Goal: Task Accomplishment & Management: Manage account settings

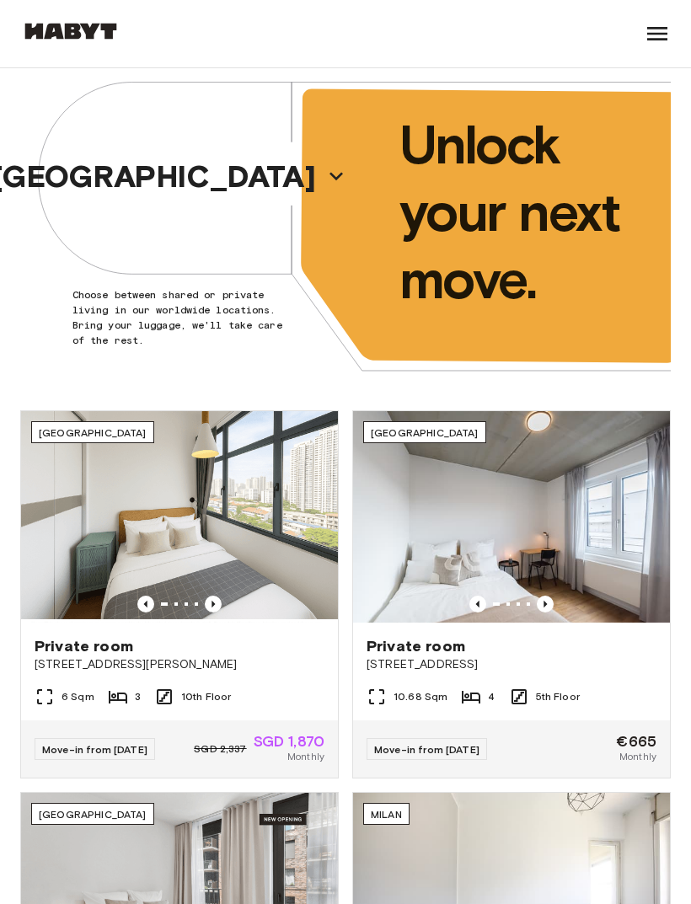
click at [648, 40] on icon at bounding box center [657, 33] width 20 height 13
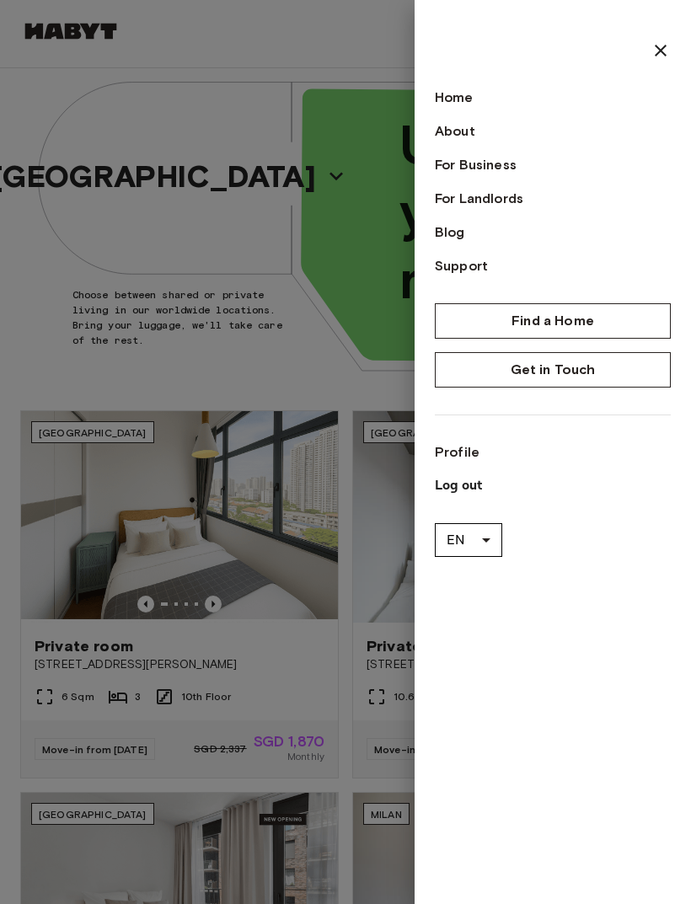
click at [674, 26] on div "Home About For Business For Landlords Blog Support Find a Home Get in Touch Pro…" at bounding box center [553, 452] width 276 height 904
click at [673, 26] on div "Home About For Business For Landlords Blog Support Find a Home Get in Touch Pro…" at bounding box center [553, 452] width 276 height 904
click at [647, 53] on div at bounding box center [553, 50] width 236 height 20
click at [662, 51] on icon at bounding box center [661, 51] width 12 height 12
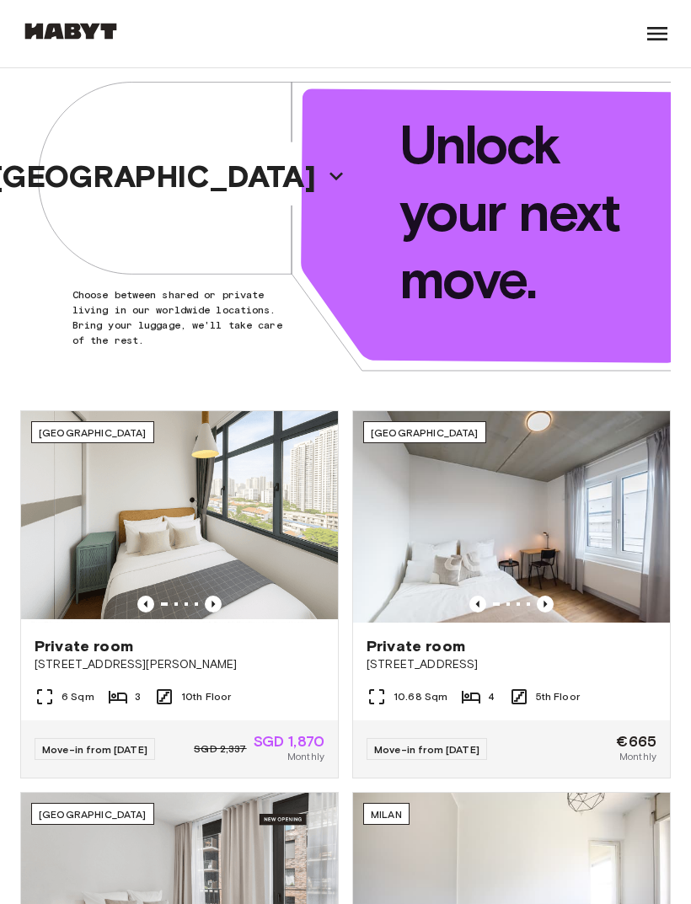
click at [665, 26] on icon at bounding box center [657, 33] width 27 height 27
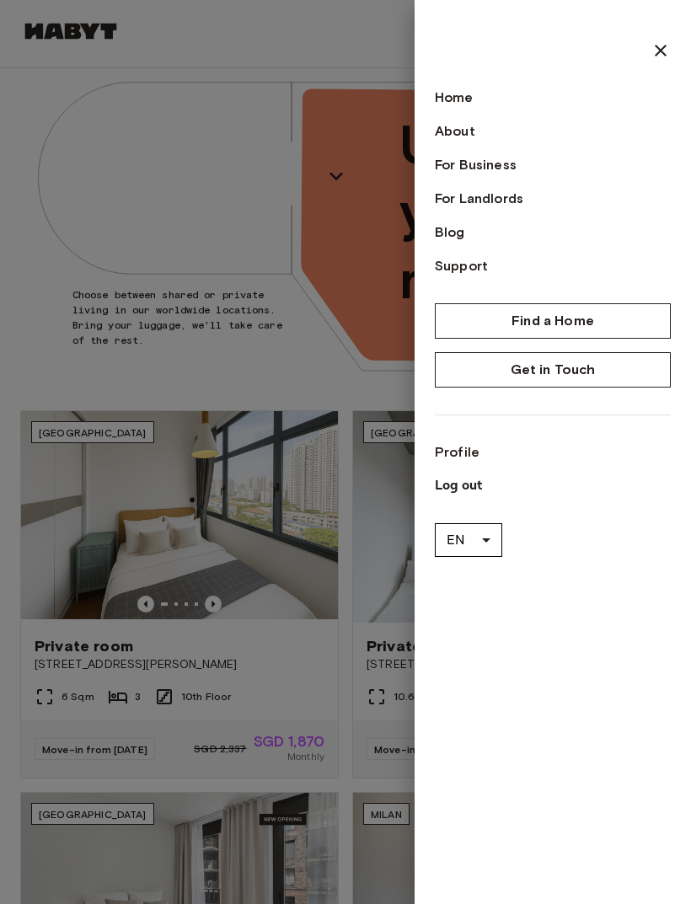
click at [471, 487] on p "Log out" at bounding box center [553, 486] width 236 height 20
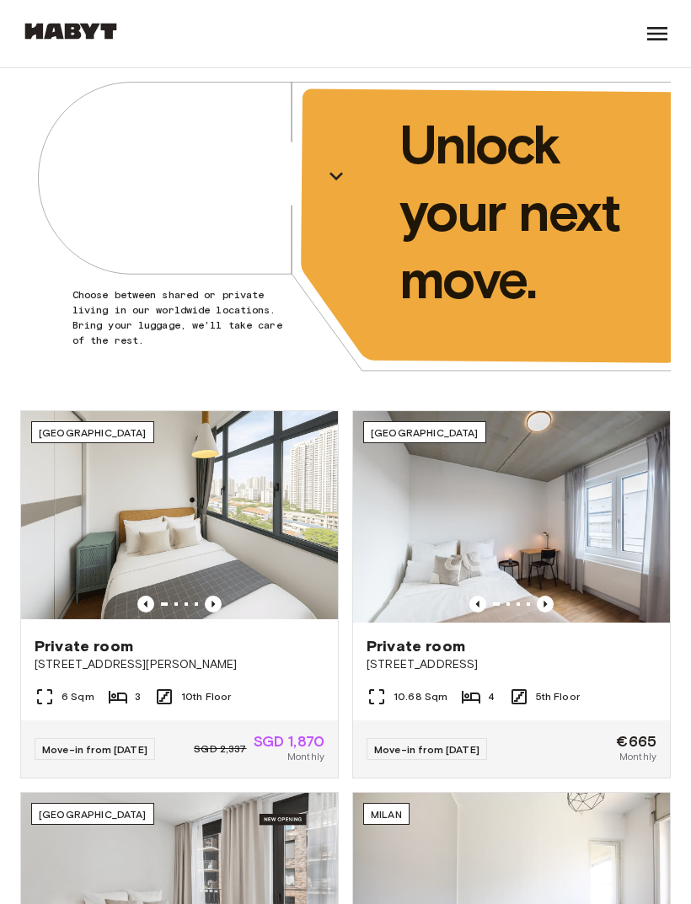
click at [653, 33] on icon at bounding box center [657, 33] width 20 height 13
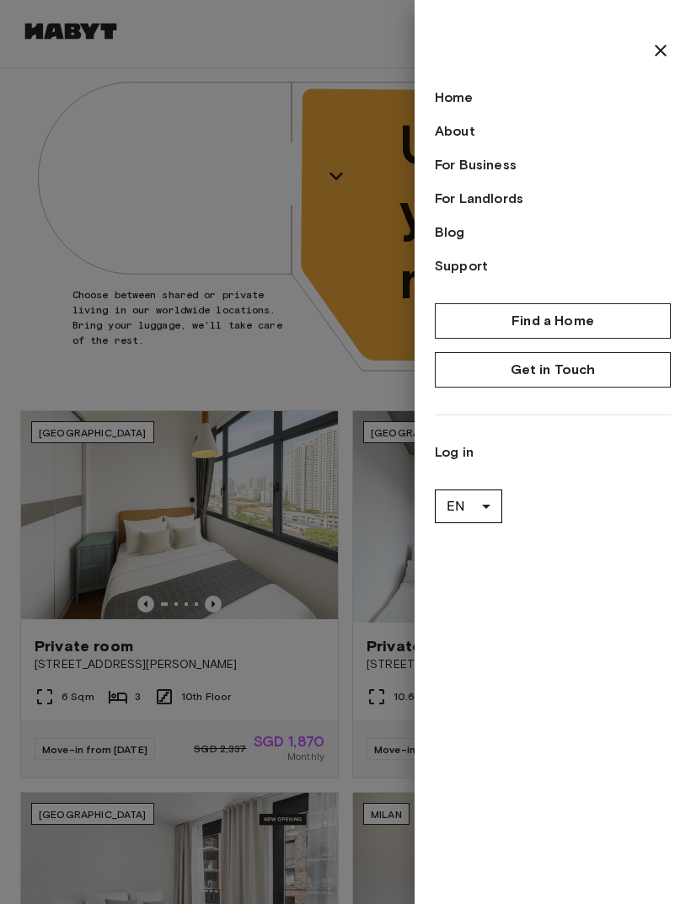
click at [481, 539] on li "EN" at bounding box center [468, 545] width 67 height 30
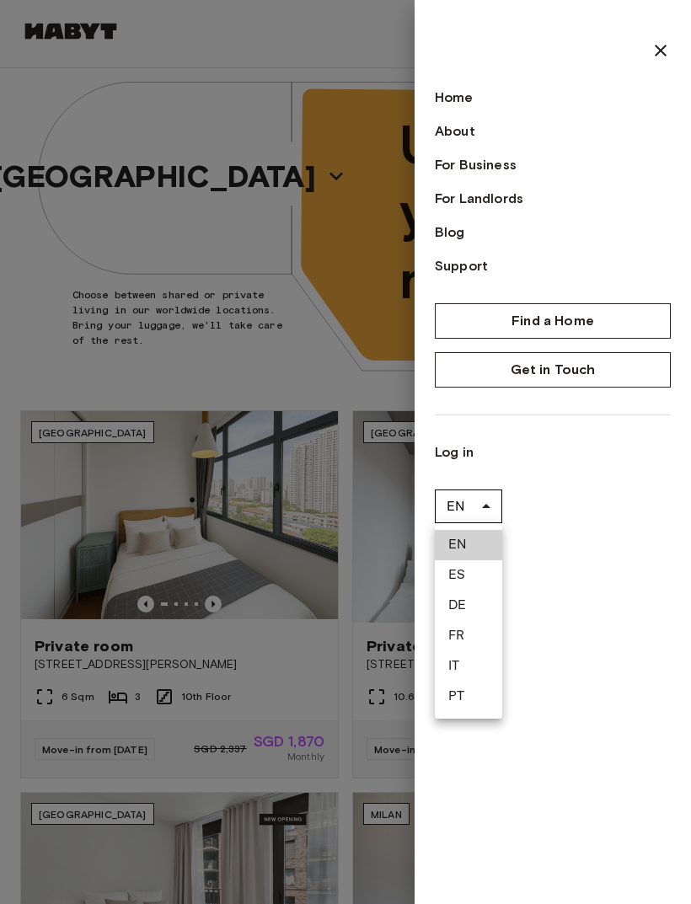
click at [455, 452] on div at bounding box center [345, 452] width 691 height 904
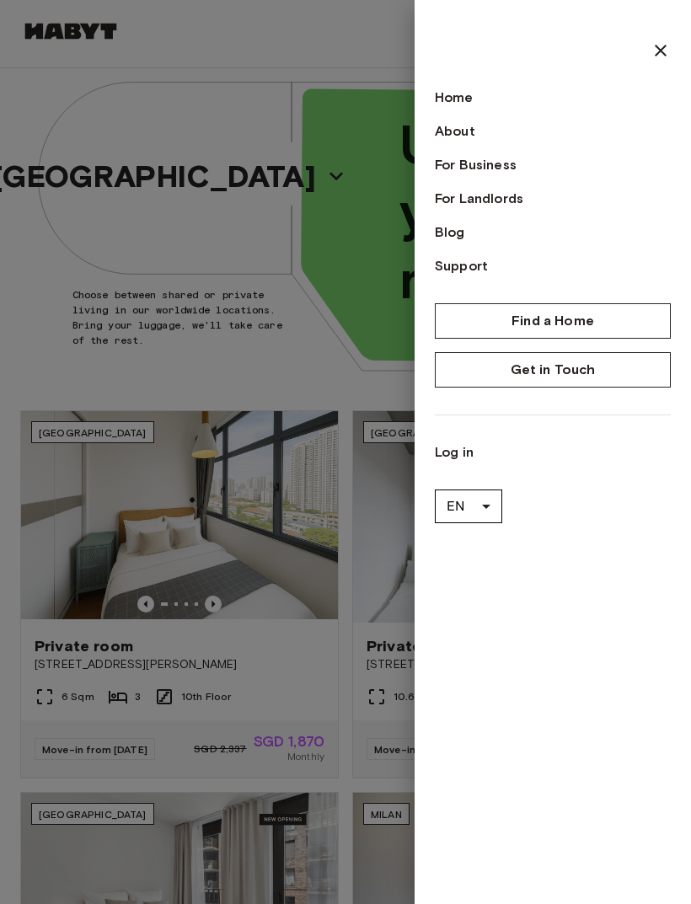
click at [455, 445] on link "Log in" at bounding box center [553, 452] width 236 height 20
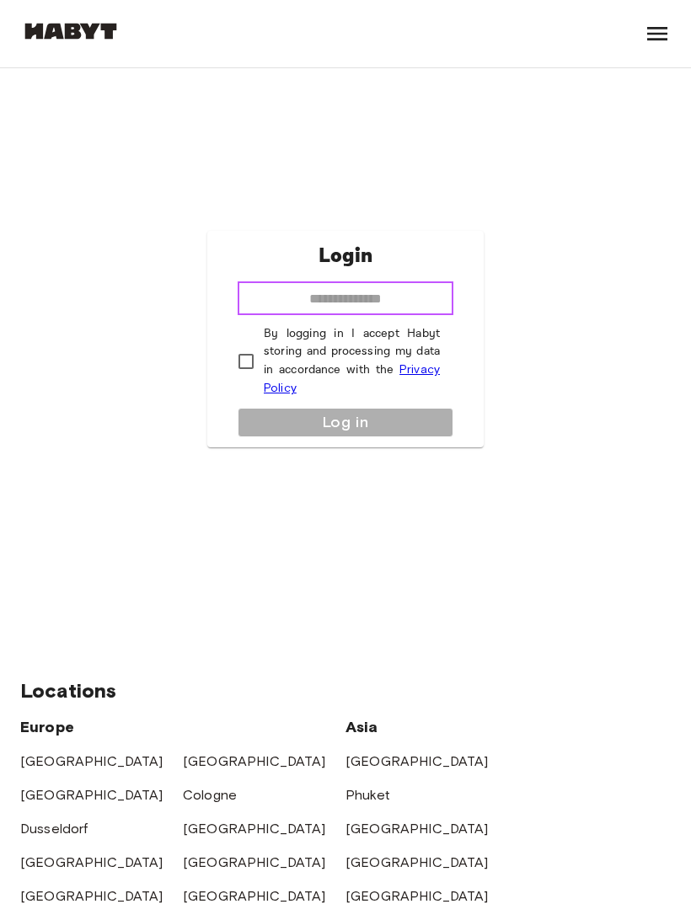
click at [398, 304] on input "email" at bounding box center [346, 298] width 216 height 34
type input "********"
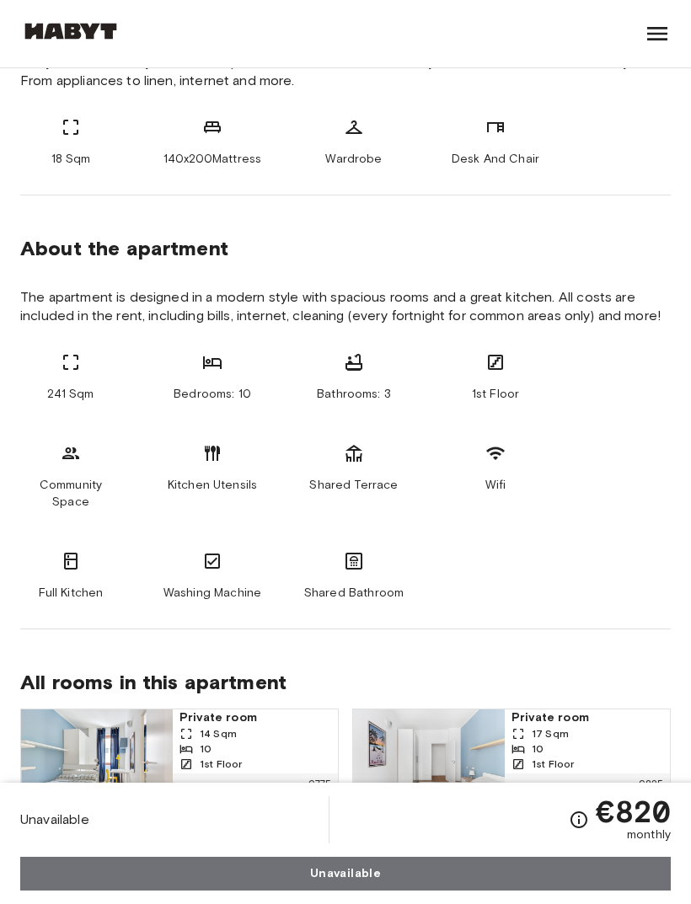
scroll to position [591, 0]
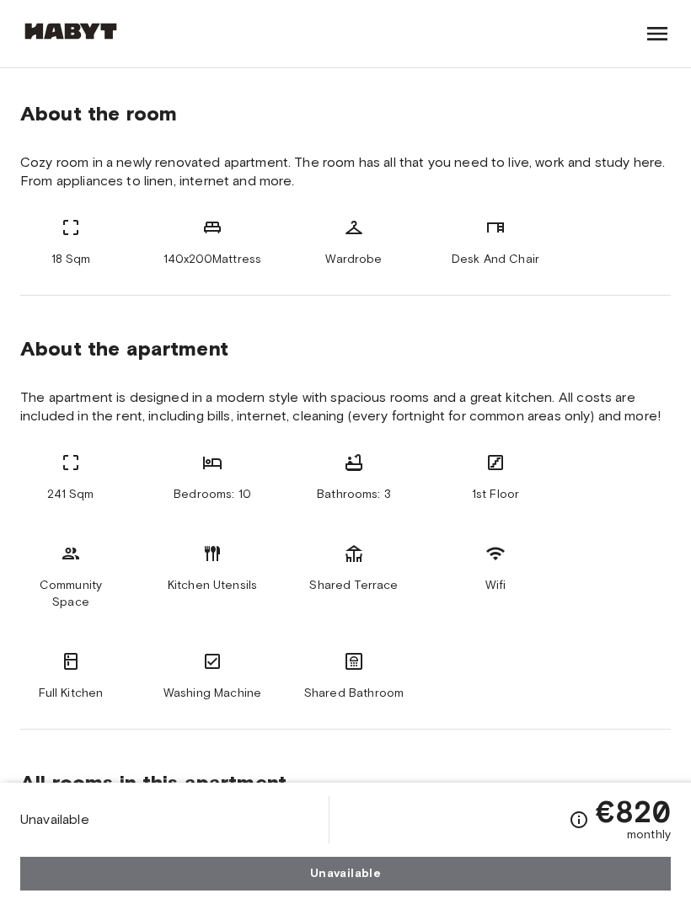
click at [658, 33] on icon at bounding box center [657, 33] width 20 height 13
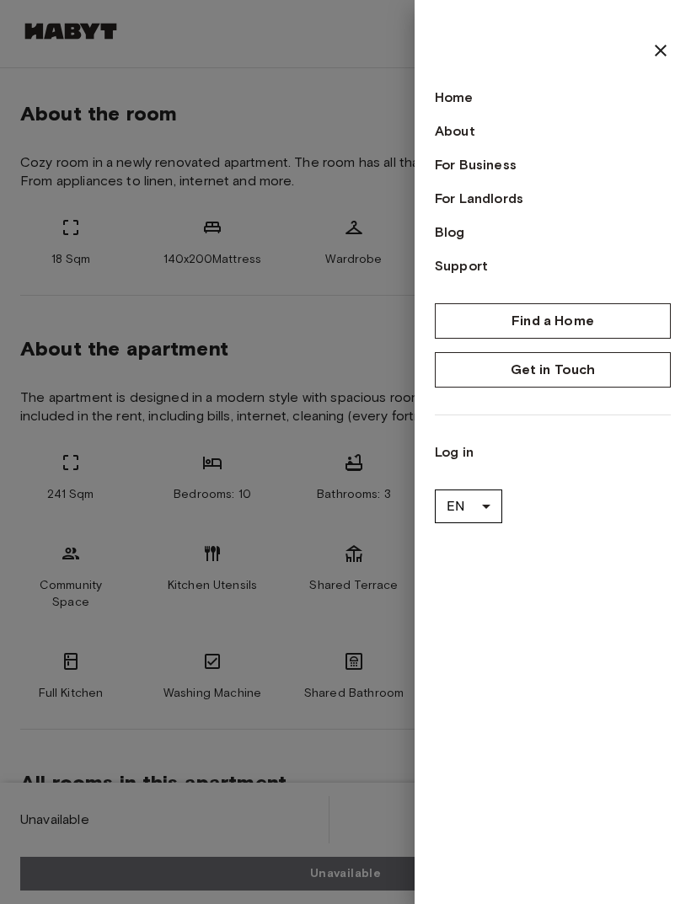
click at [651, 42] on icon at bounding box center [661, 50] width 20 height 20
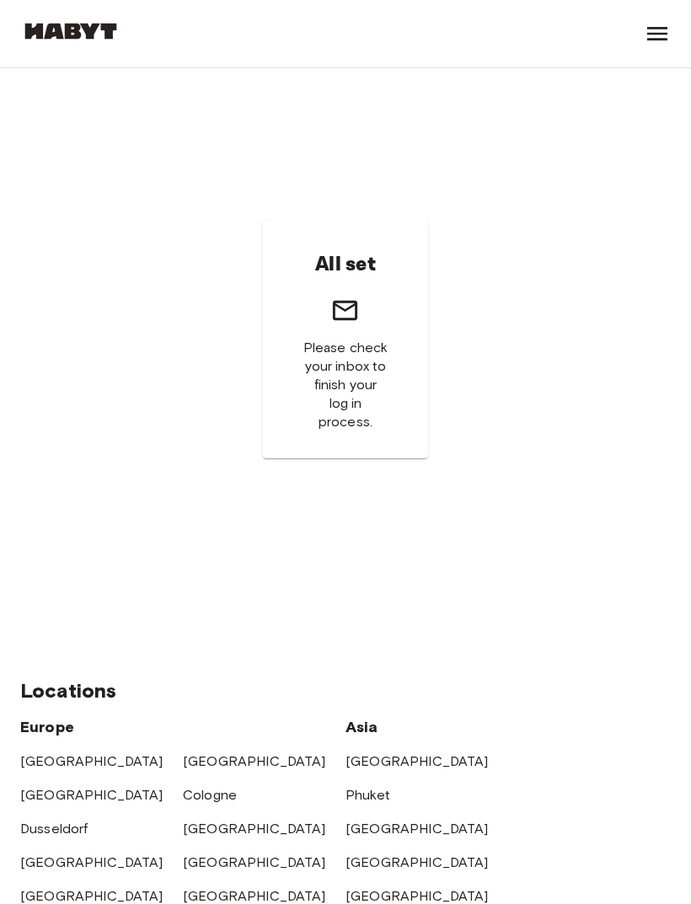
click at [392, 298] on div "All set Please check your inbox to finish your log in process." at bounding box center [346, 339] width 166 height 239
click at [355, 426] on span "Please check your inbox to finish your log in process." at bounding box center [345, 385] width 85 height 93
click at [657, 24] on icon at bounding box center [657, 33] width 27 height 27
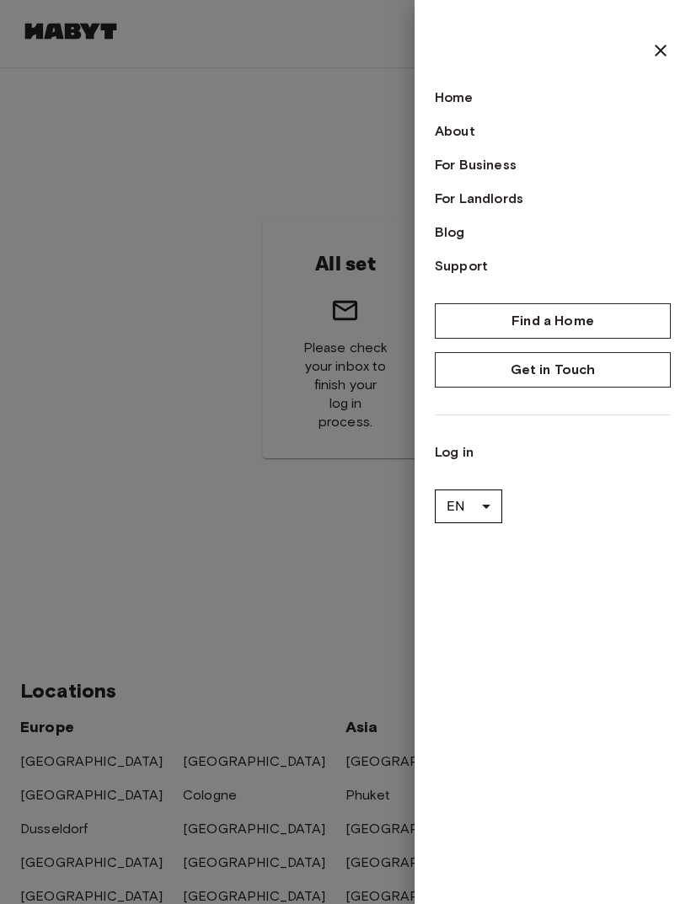
click at [651, 48] on icon at bounding box center [661, 50] width 20 height 20
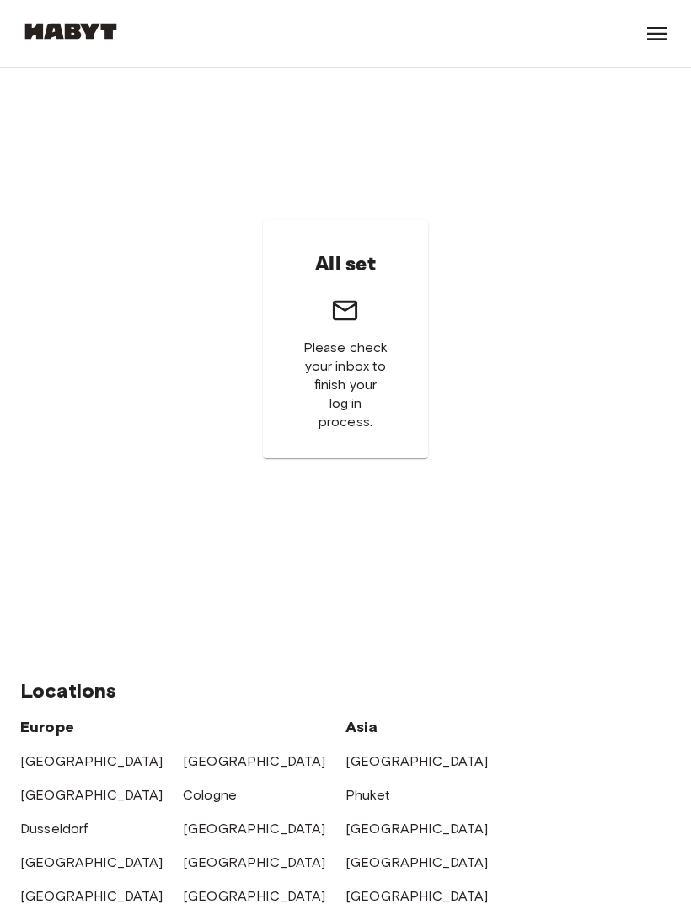
click at [343, 431] on span "Please check your inbox to finish your log in process." at bounding box center [345, 385] width 85 height 93
click at [342, 431] on span "Please check your inbox to finish your log in process." at bounding box center [345, 385] width 85 height 93
click at [344, 431] on span "Please check your inbox to finish your log in process." at bounding box center [345, 385] width 85 height 93
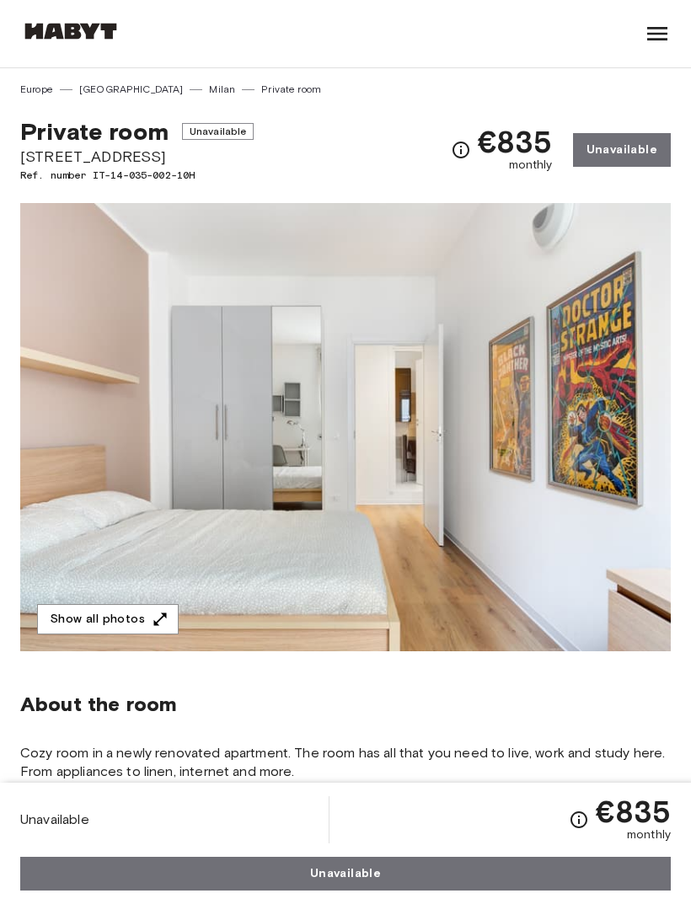
click at [669, 41] on icon at bounding box center [657, 33] width 27 height 27
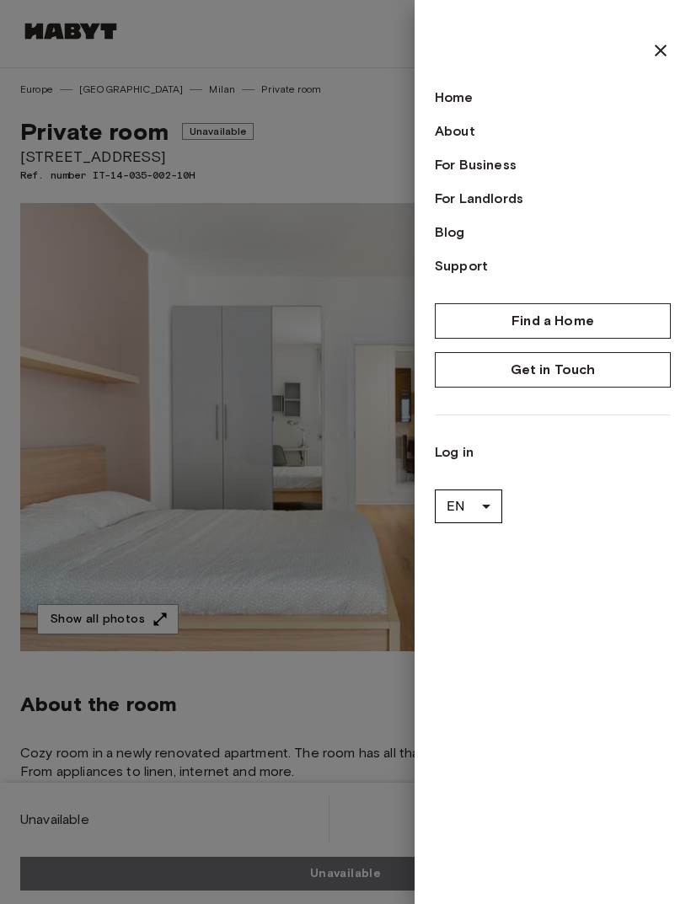
click at [467, 442] on link "Log in" at bounding box center [553, 452] width 236 height 20
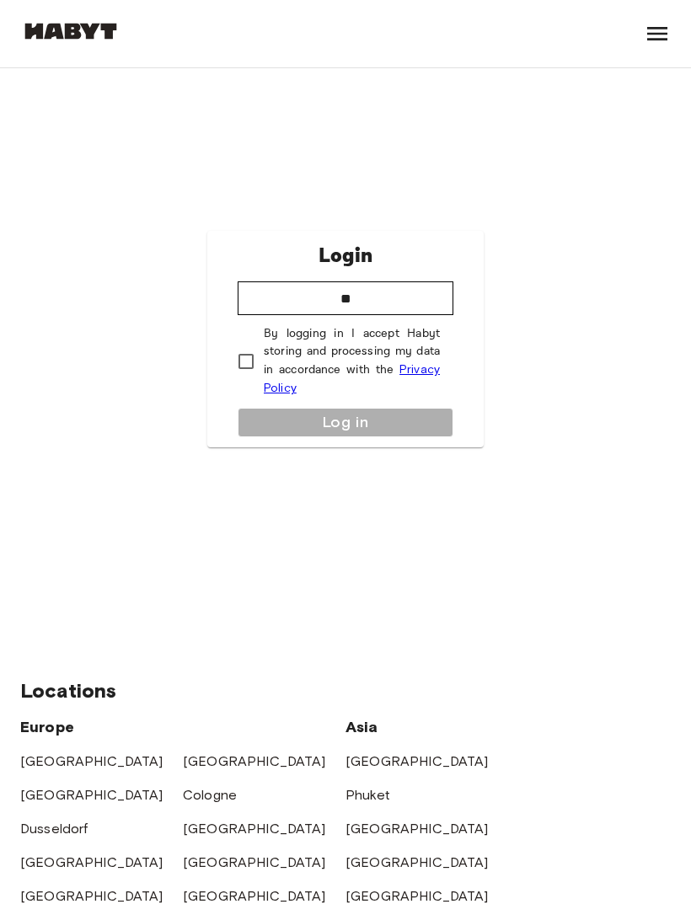
type input "*"
type input "**********"
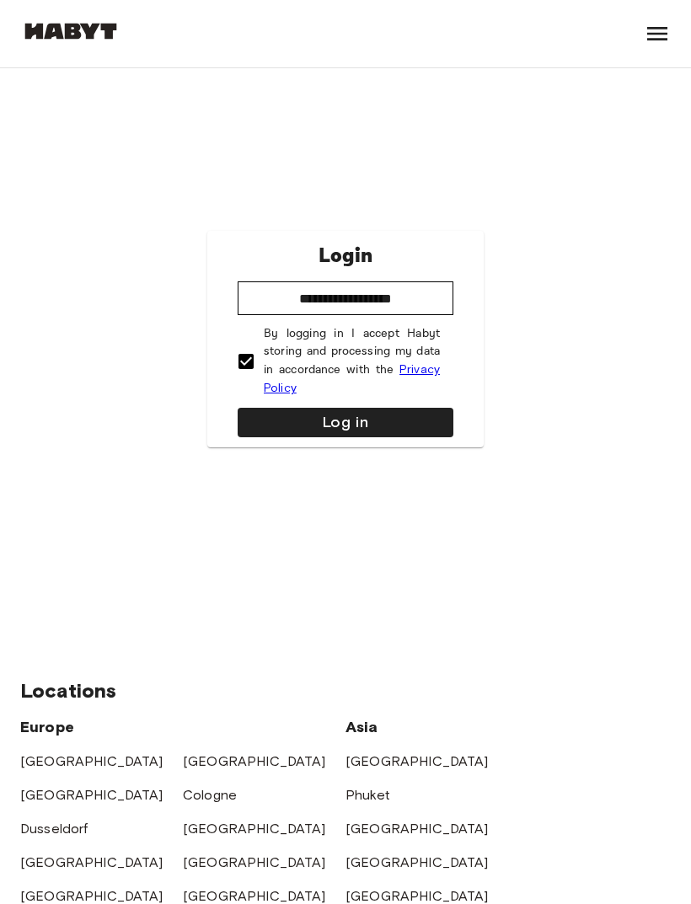
click at [268, 437] on button "Log in" at bounding box center [346, 422] width 216 height 29
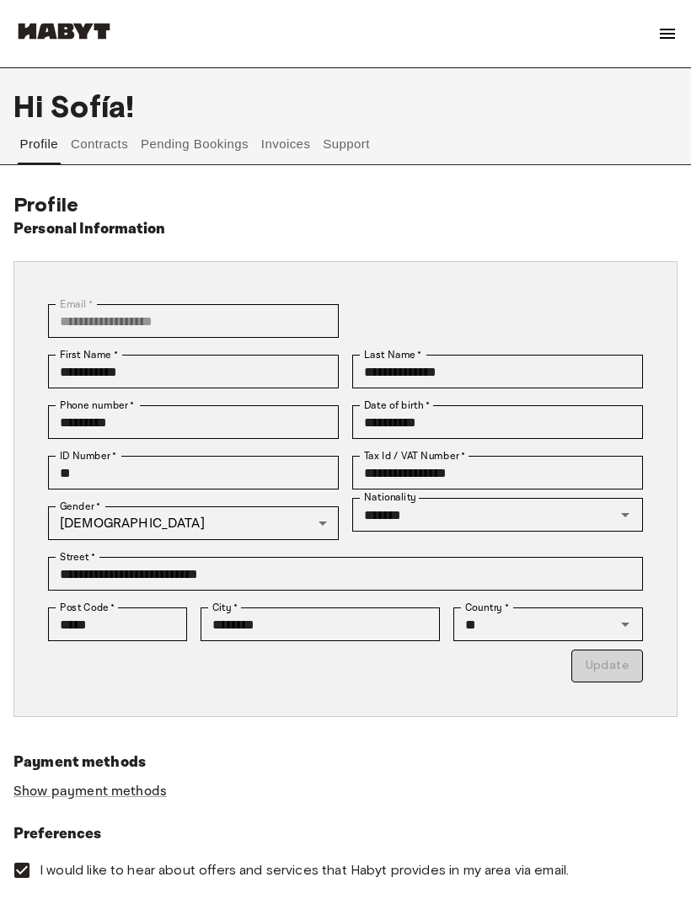
click at [196, 145] on button "Pending Bookings" at bounding box center [195, 144] width 112 height 40
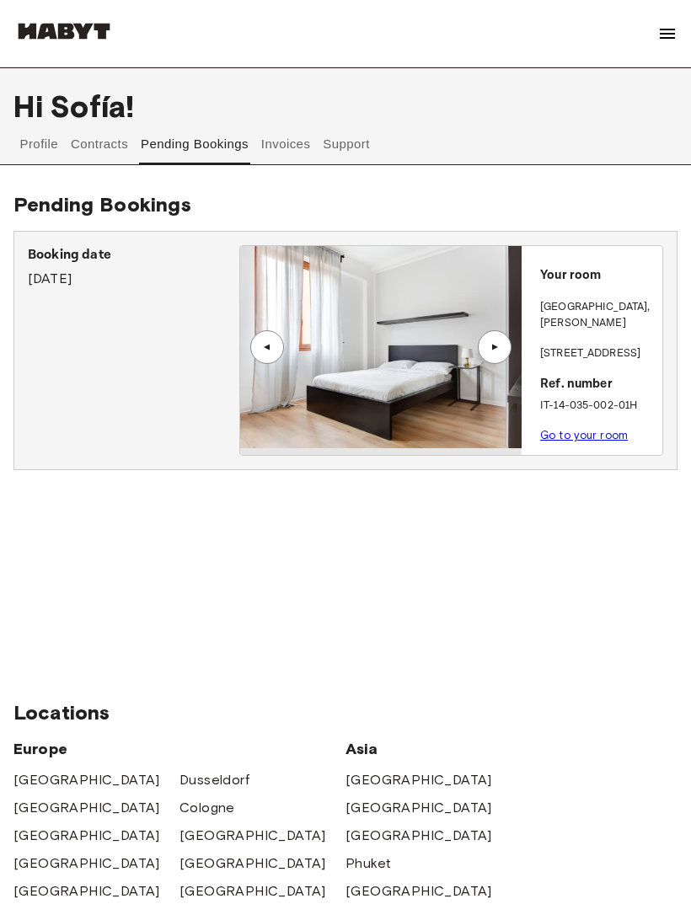
click at [287, 134] on button "Invoices" at bounding box center [285, 144] width 53 height 40
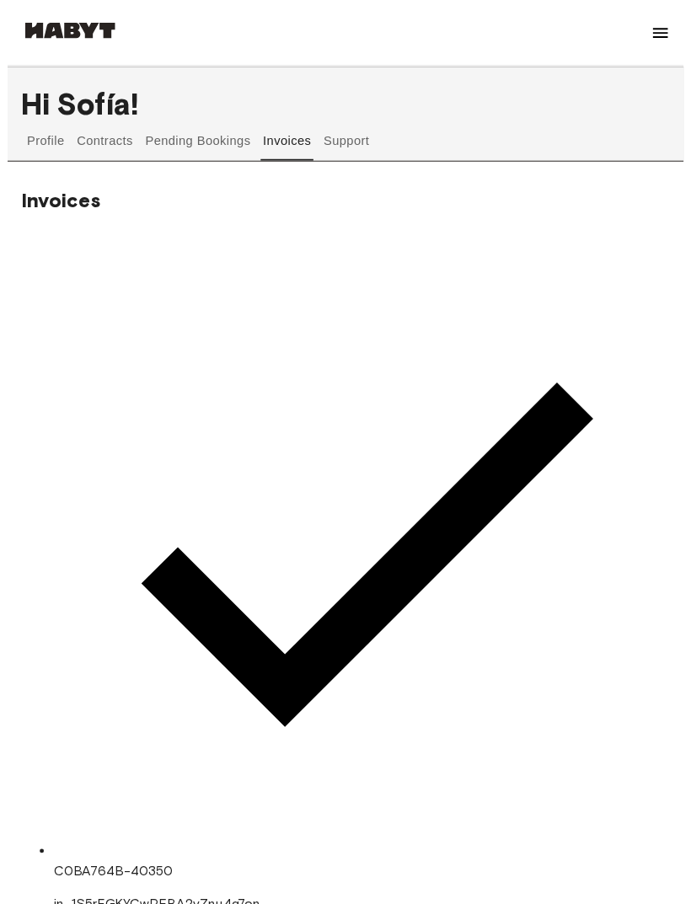
scroll to position [20, 0]
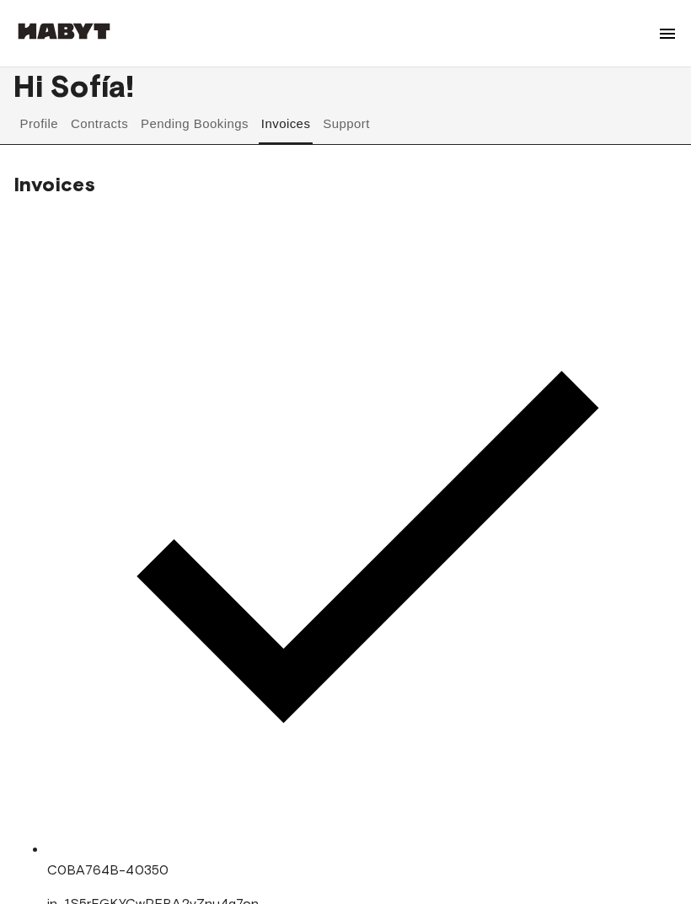
click at [208, 128] on button "Pending Bookings" at bounding box center [195, 124] width 112 height 40
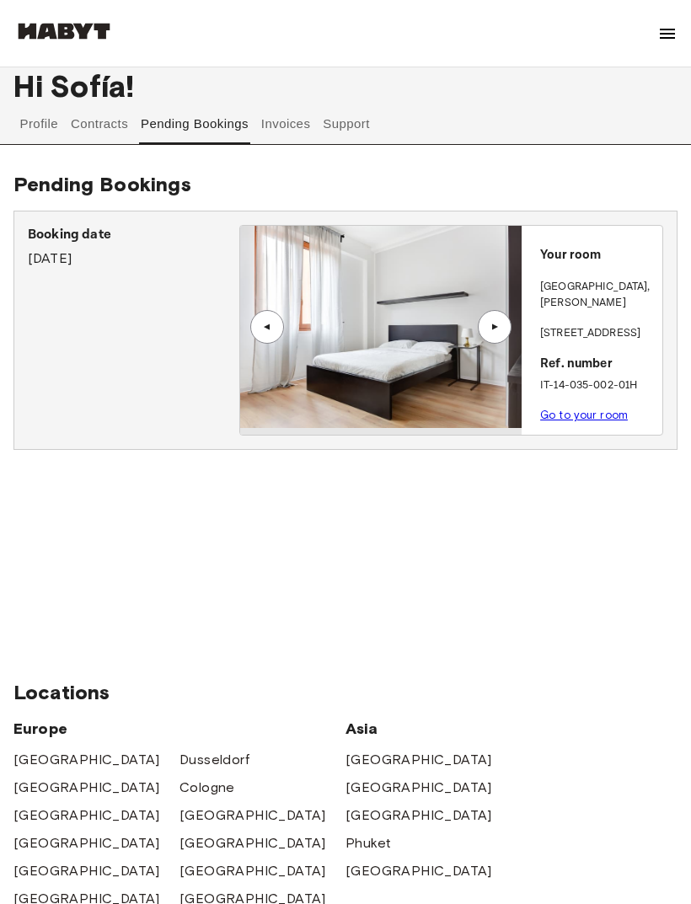
click at [350, 124] on button "Support" at bounding box center [346, 124] width 51 height 40
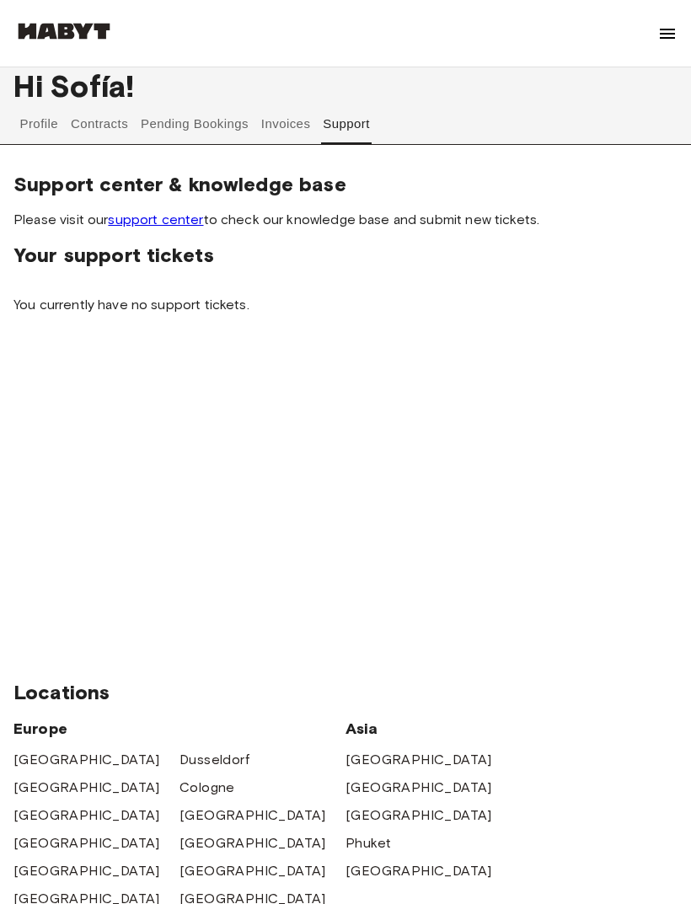
click at [115, 127] on button "Contracts" at bounding box center [100, 124] width 62 height 40
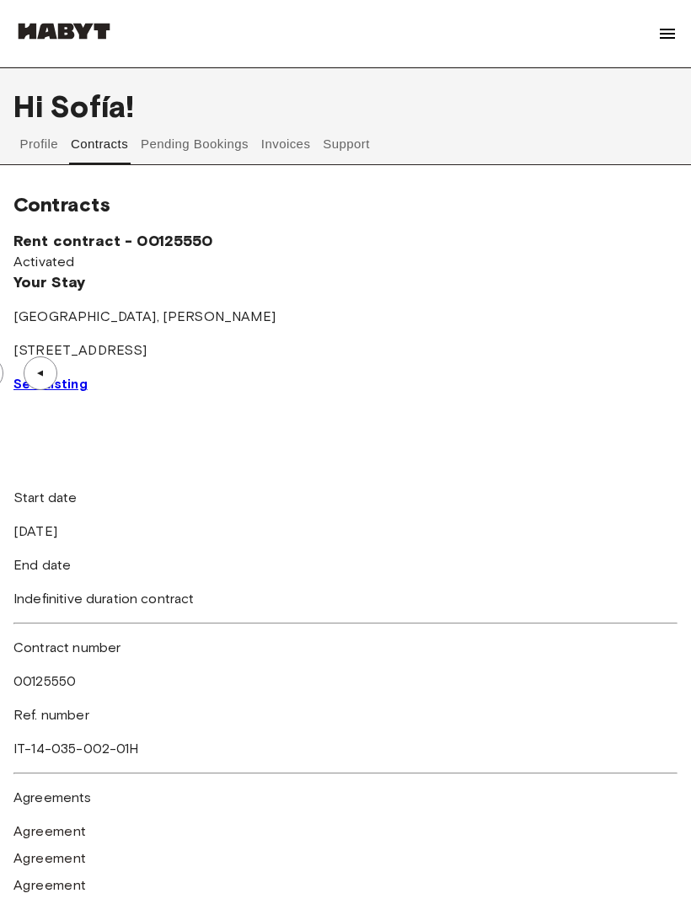
click at [292, 138] on button "Invoices" at bounding box center [285, 144] width 53 height 40
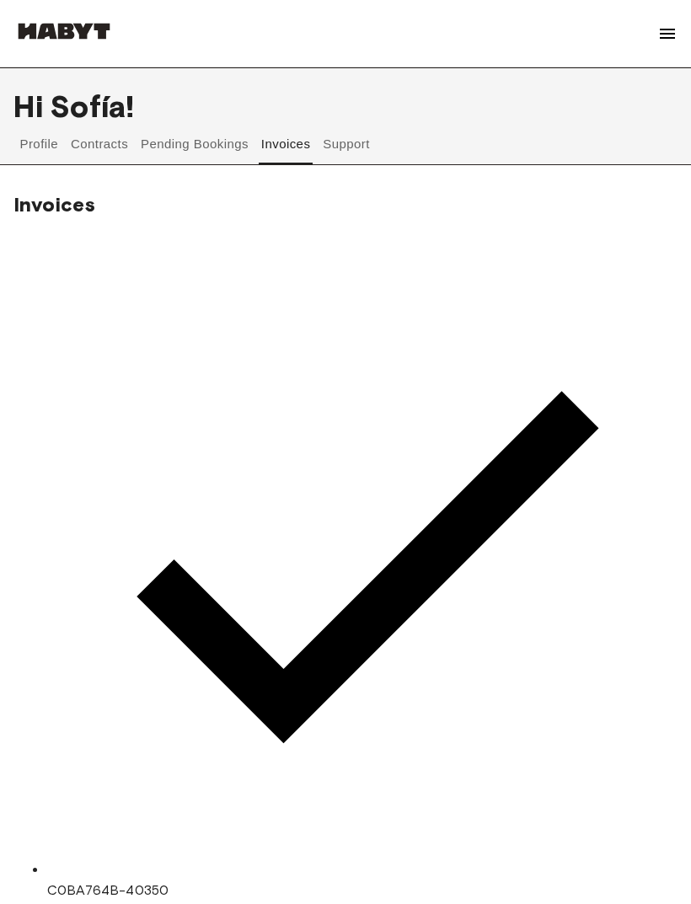
click at [336, 135] on button "Support" at bounding box center [346, 144] width 51 height 40
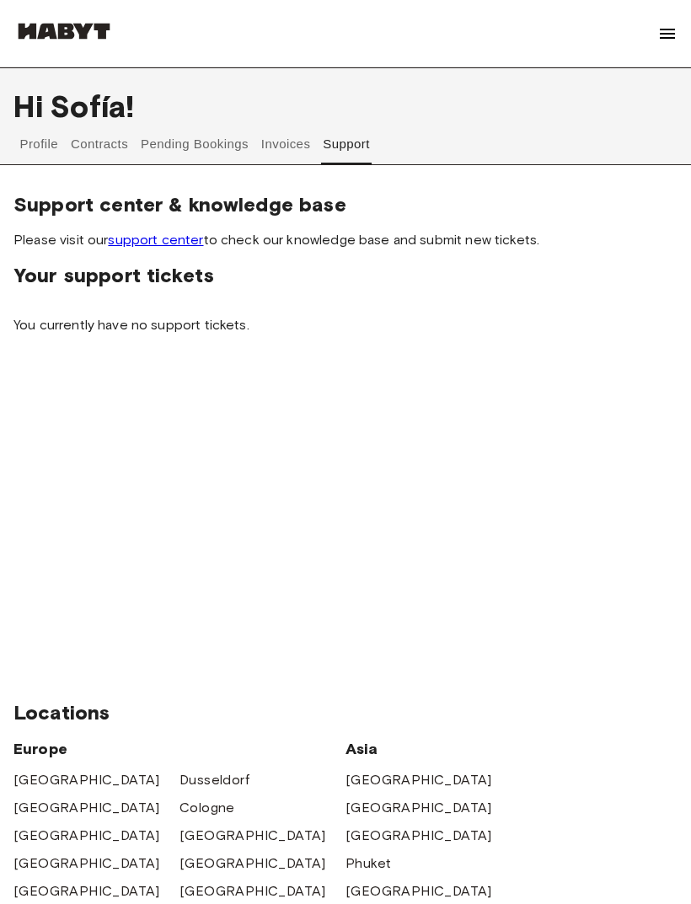
click at [153, 234] on link "support center" at bounding box center [155, 240] width 95 height 16
